Goal: Navigation & Orientation: Find specific page/section

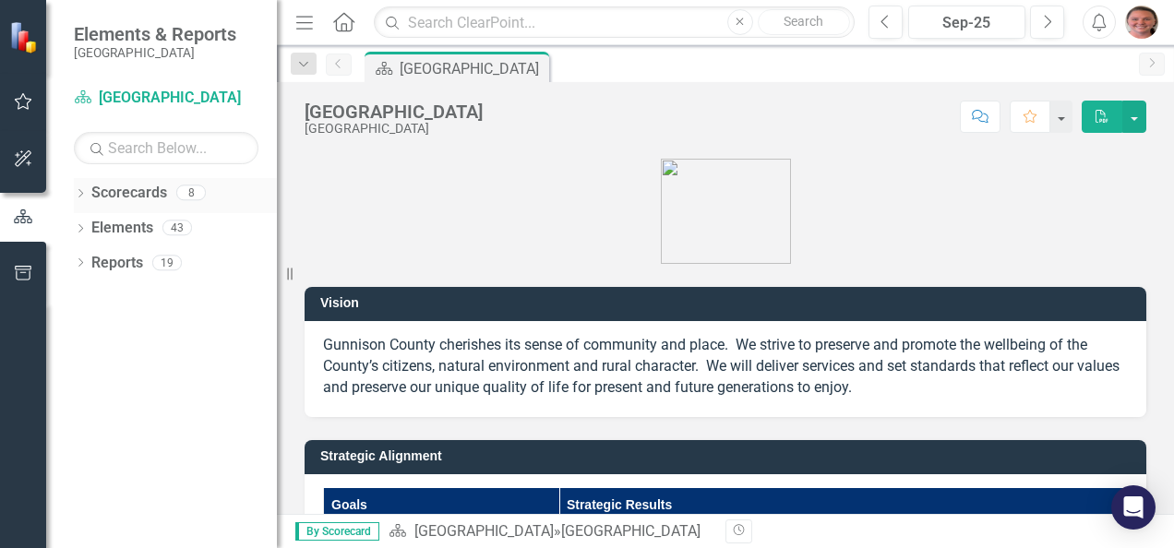
click at [76, 190] on icon "Dropdown" at bounding box center [80, 195] width 13 height 10
click at [90, 227] on icon "Dropdown" at bounding box center [90, 226] width 14 height 11
click at [107, 266] on icon at bounding box center [109, 261] width 5 height 9
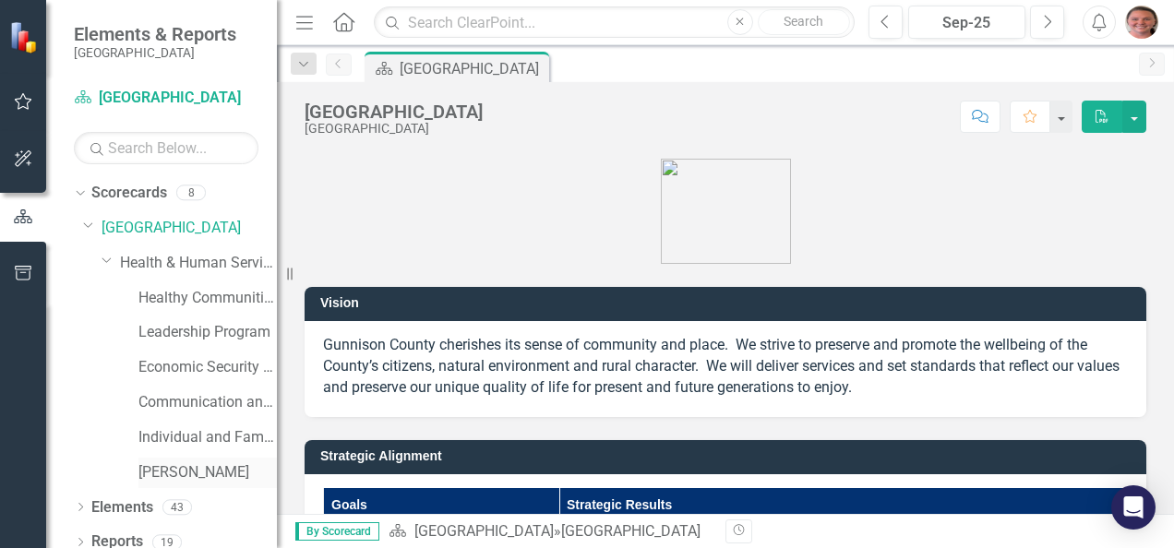
click at [196, 472] on link "[PERSON_NAME]" at bounding box center [207, 472] width 138 height 21
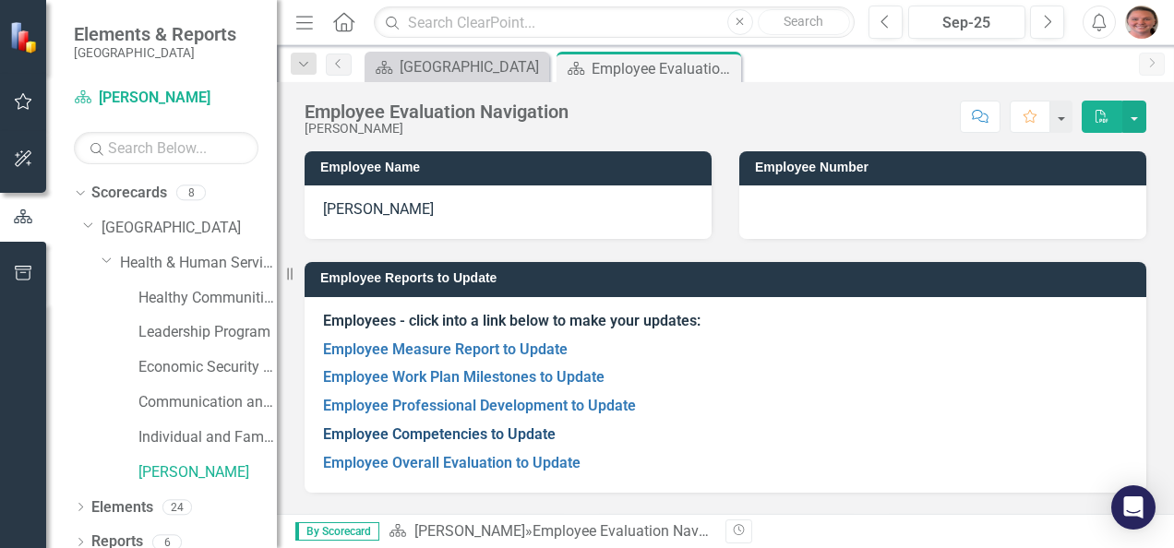
click at [508, 432] on link "Employee Competencies to Update" at bounding box center [439, 434] width 233 height 18
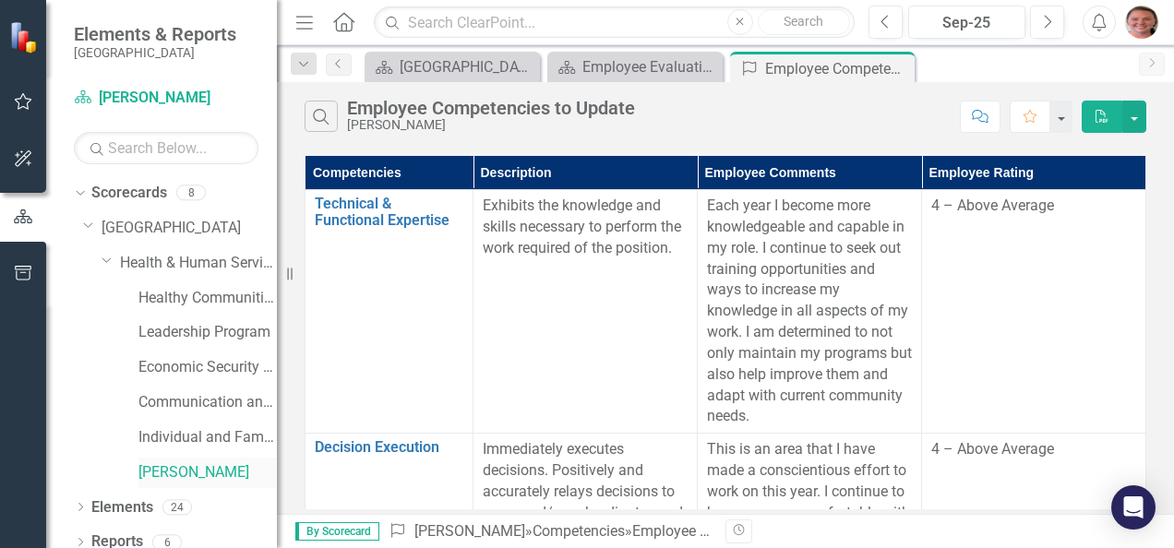
click at [183, 471] on link "[PERSON_NAME]" at bounding box center [207, 472] width 138 height 21
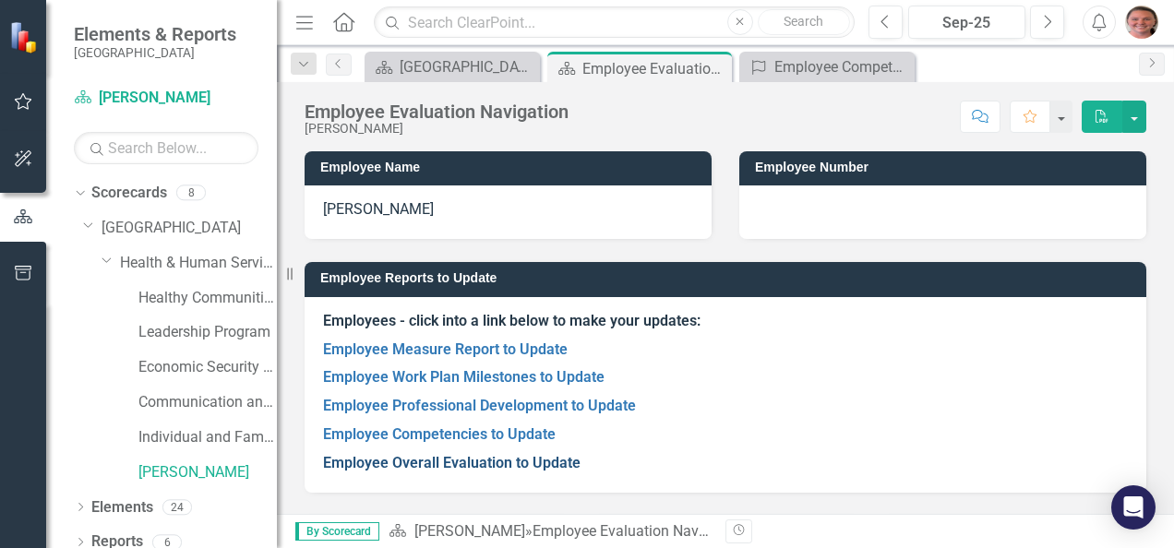
click at [497, 460] on link "Employee Overall Evaluation to Update" at bounding box center [451, 463] width 257 height 18
